Goal: Task Accomplishment & Management: Manage account settings

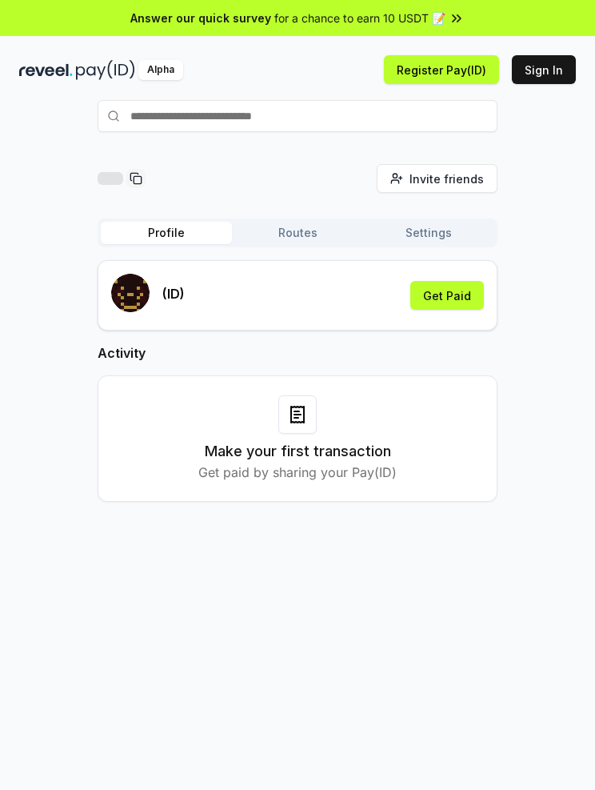
click at [510, 33] on div "Answer our quick survey for a chance to earn 10 USDT 📝" at bounding box center [297, 18] width 595 height 36
click at [280, 234] on button "Routes" at bounding box center [297, 233] width 131 height 22
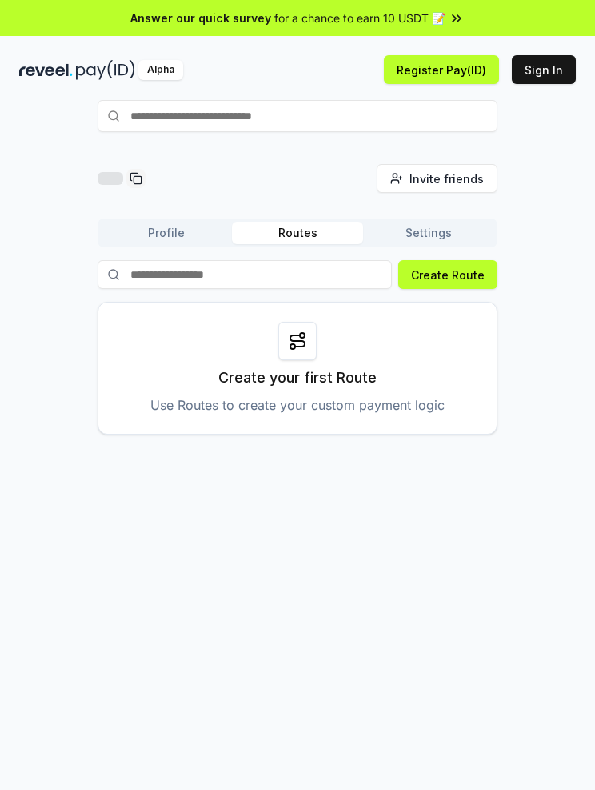
click at [421, 238] on button "Settings" at bounding box center [428, 233] width 131 height 22
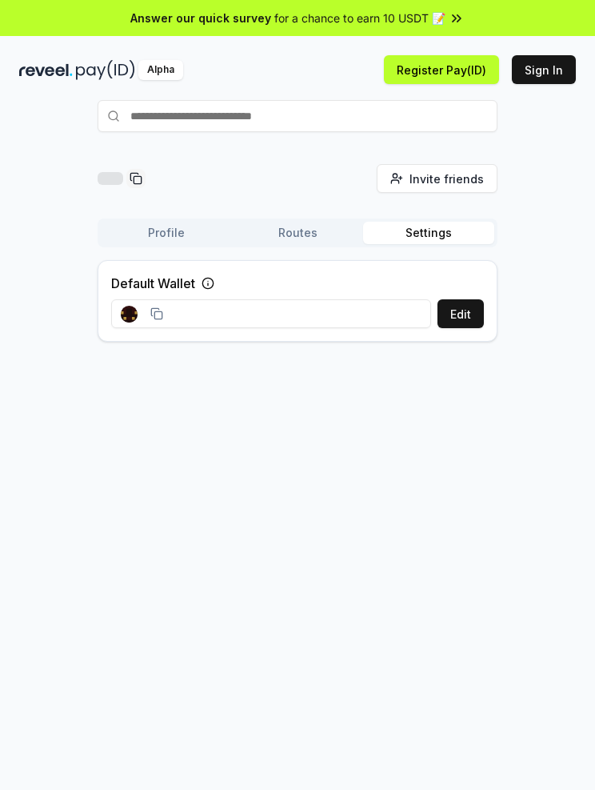
click at [173, 235] on button "Profile" at bounding box center [166, 233] width 131 height 22
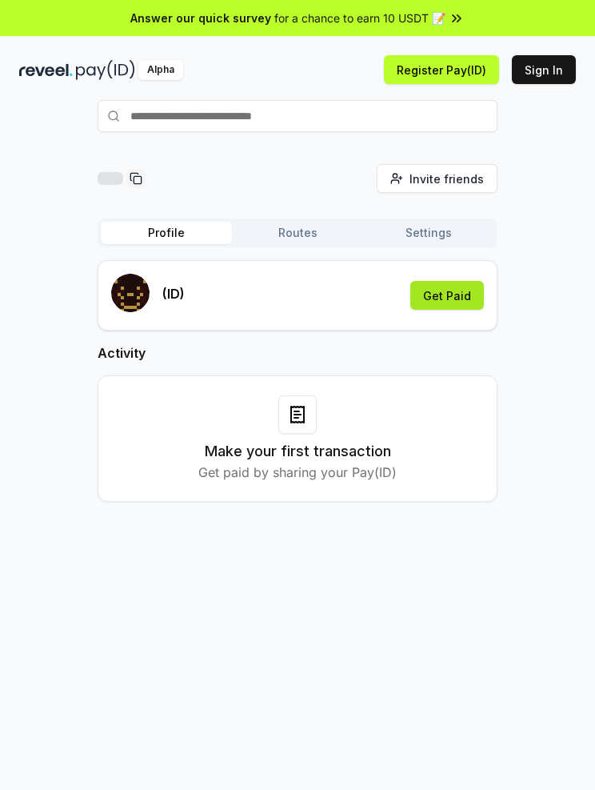
click at [446, 298] on button "Get Paid" at bounding box center [448, 295] width 74 height 29
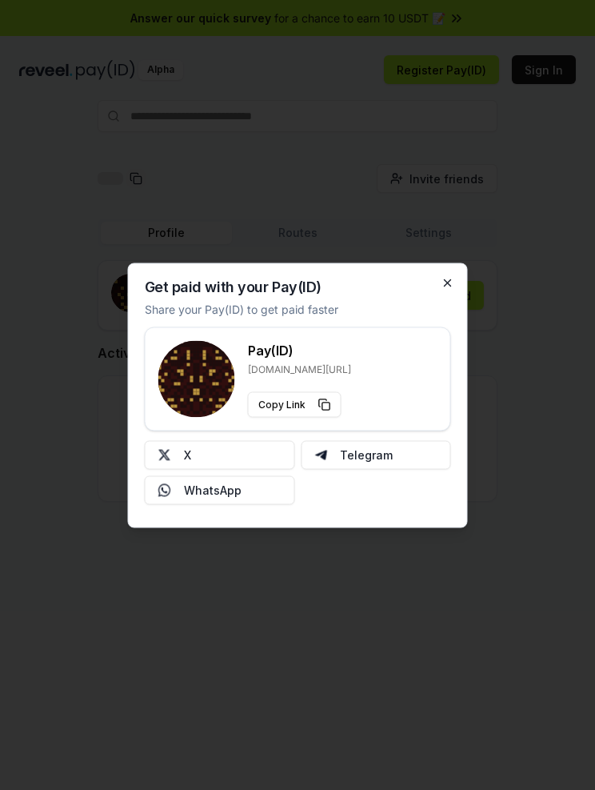
click at [448, 282] on icon "button" at bounding box center [448, 282] width 6 height 6
